Goal: Entertainment & Leisure: Consume media (video, audio)

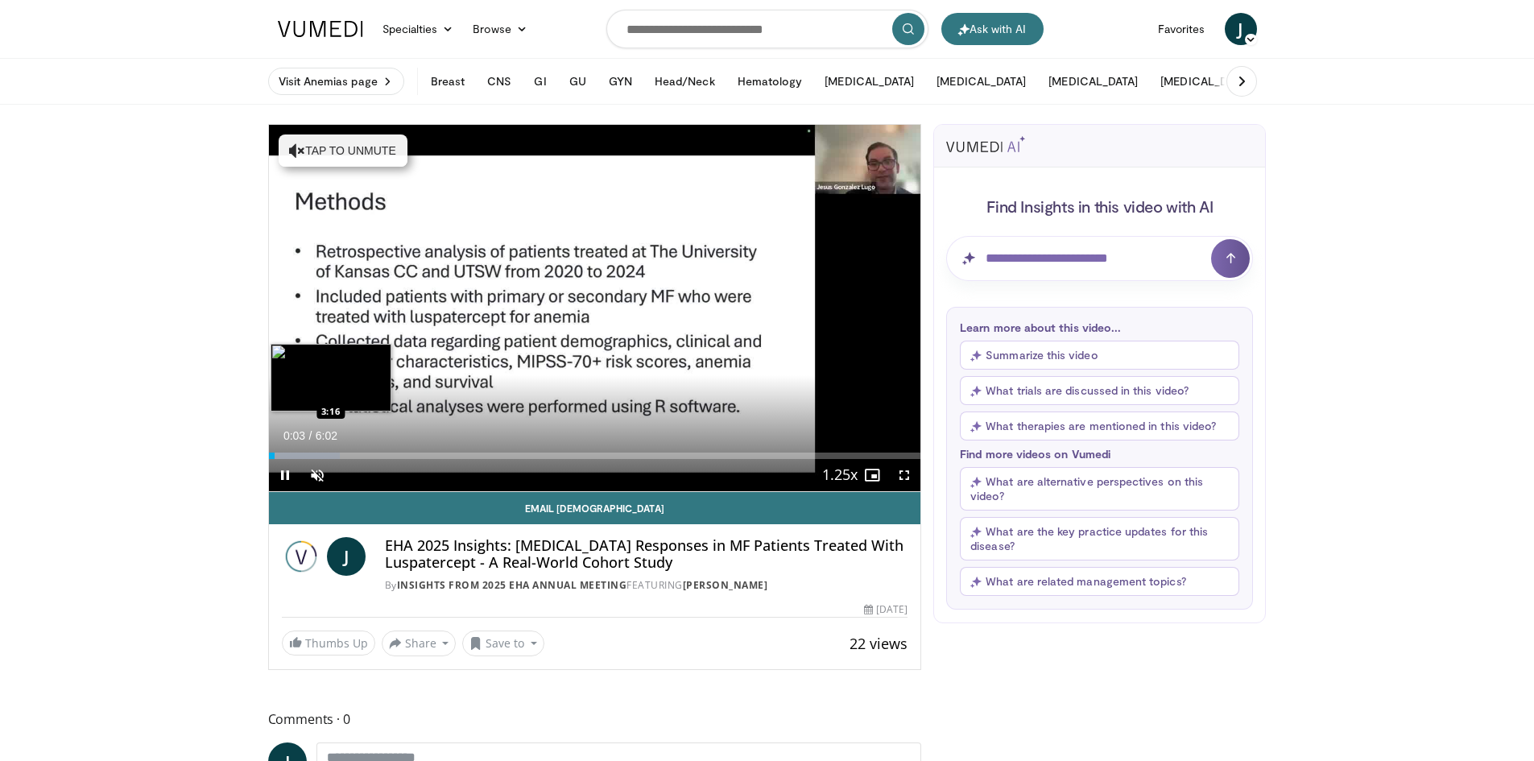
click at [626, 452] on div "Loaded : 10.95% 0:03 3:16" at bounding box center [595, 455] width 652 height 6
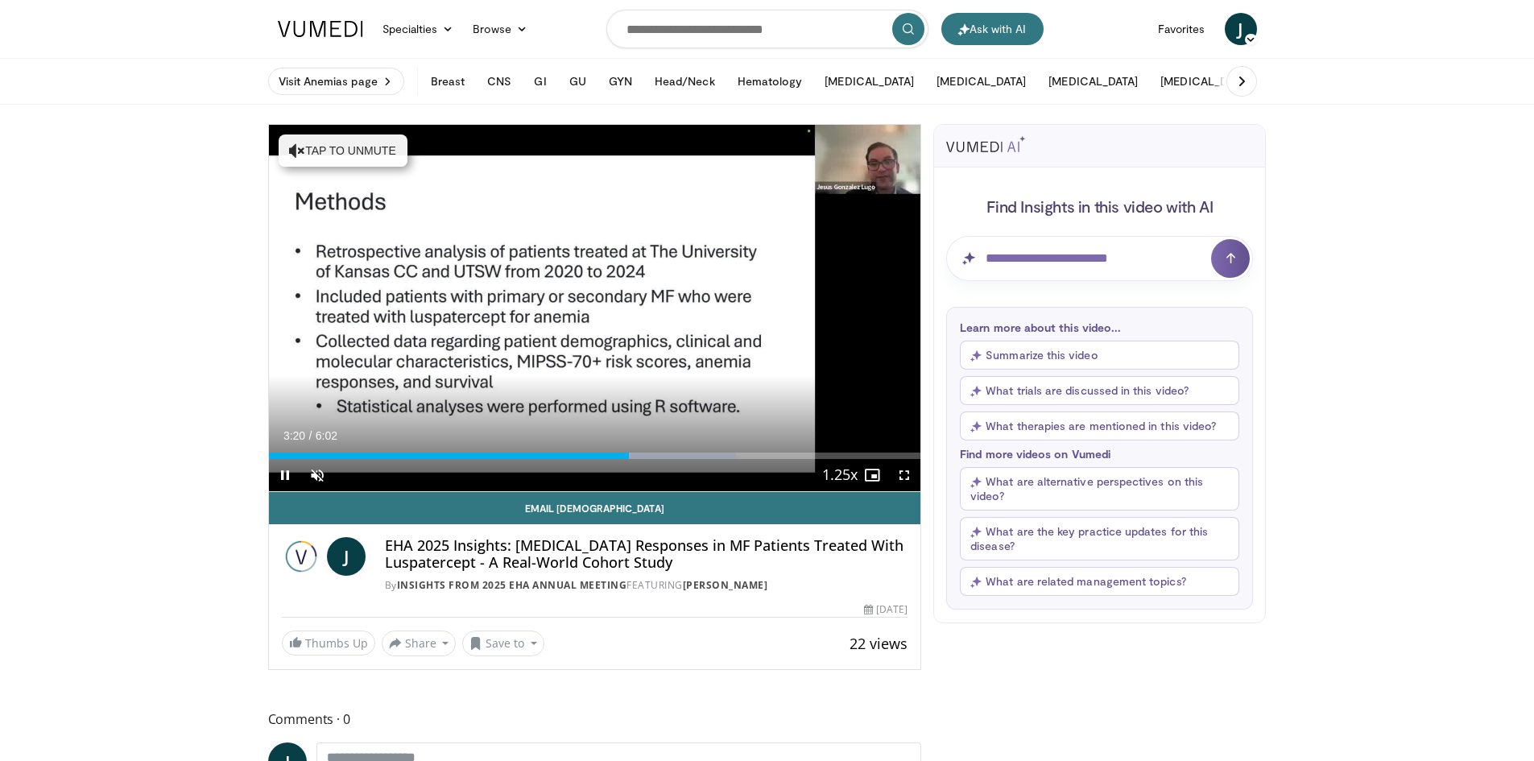
click at [747, 462] on div "Current Time 3:20 / Duration 6:02 Pause Skip Backward Skip Forward Unmute Loade…" at bounding box center [595, 475] width 652 height 32
click at [758, 454] on div "Loaded : 73.91% 3:21 4:32" at bounding box center [595, 455] width 652 height 6
click at [804, 452] on div "Progress Bar" at bounding box center [814, 455] width 121 height 6
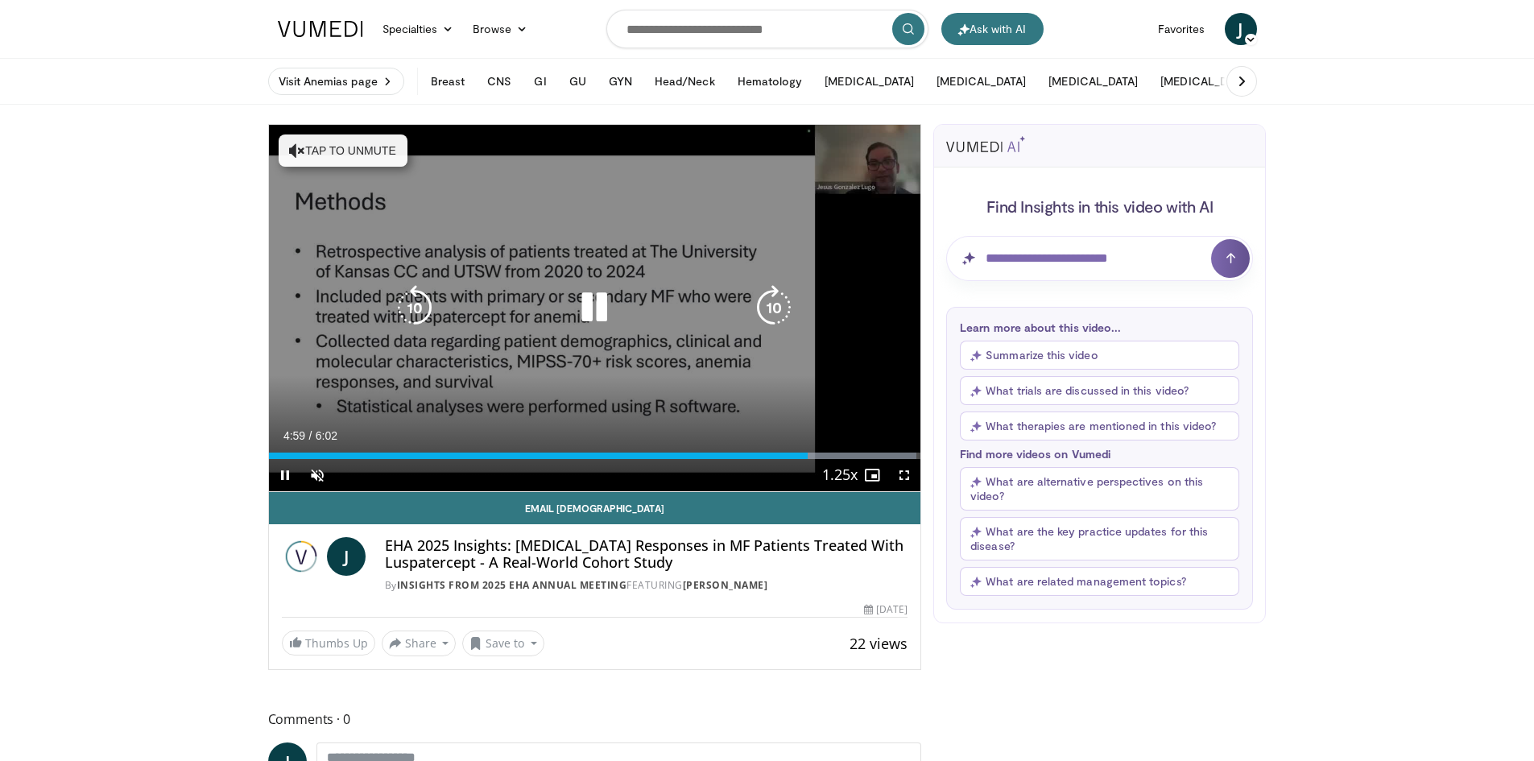
click at [582, 357] on div "10 seconds Tap to unmute" at bounding box center [595, 308] width 652 height 366
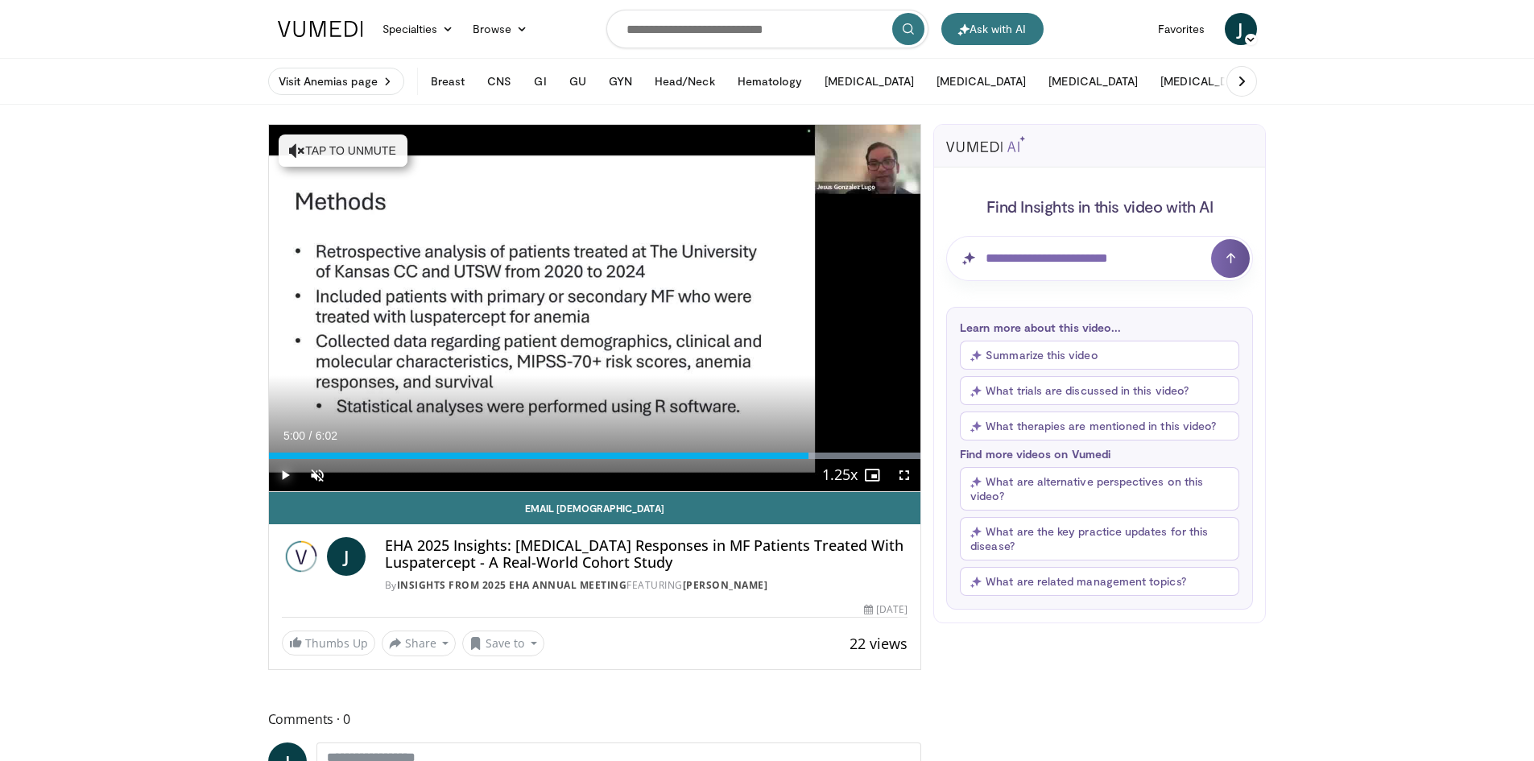
click at [288, 481] on span "Video Player" at bounding box center [285, 475] width 32 height 32
click at [861, 453] on div "Progress Bar" at bounding box center [839, 455] width 163 height 6
